Goal: Task Accomplishment & Management: Use online tool/utility

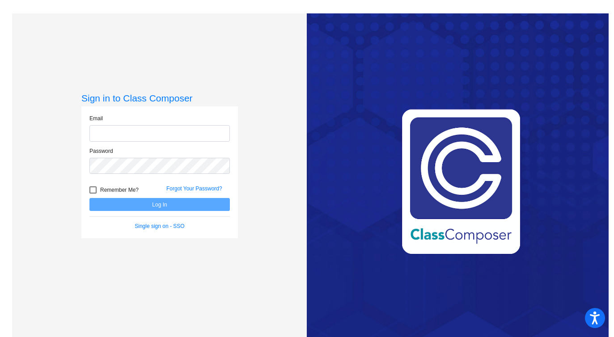
click at [198, 131] on input "email" at bounding box center [159, 133] width 140 height 17
type input "amanda.getson@lcps.org"
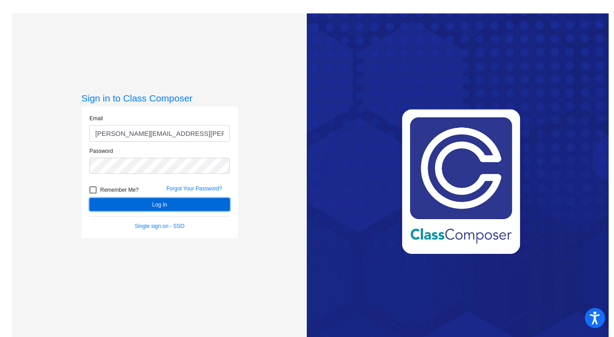
click at [164, 202] on button "Log In" at bounding box center [159, 204] width 140 height 13
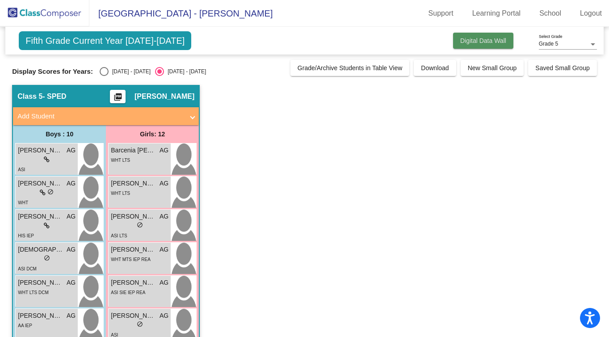
click at [475, 45] on button "Digital Data Wall" at bounding box center [483, 41] width 60 height 16
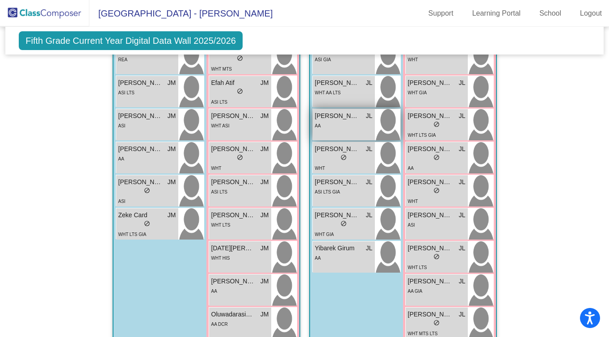
scroll to position [362, 0]
